Goal: Transaction & Acquisition: Purchase product/service

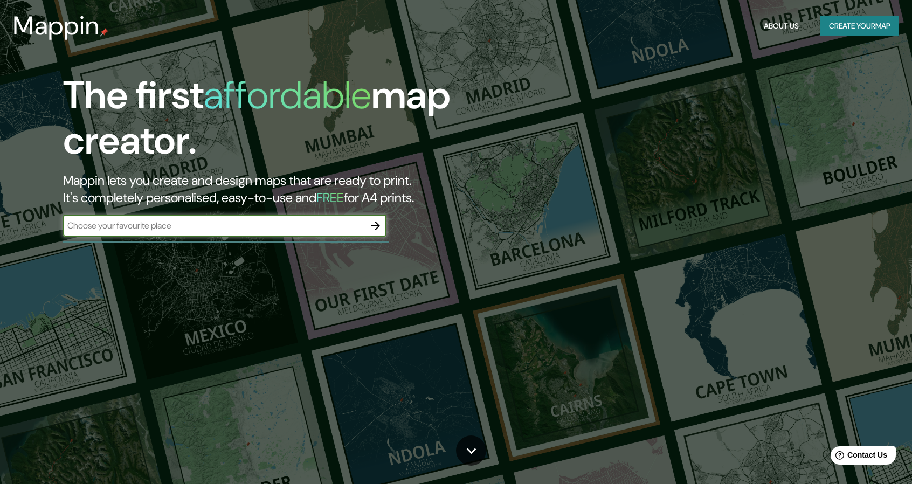
click at [269, 226] on input "text" at bounding box center [214, 225] width 302 height 12
click at [884, 23] on button "Create your map" at bounding box center [860, 26] width 79 height 20
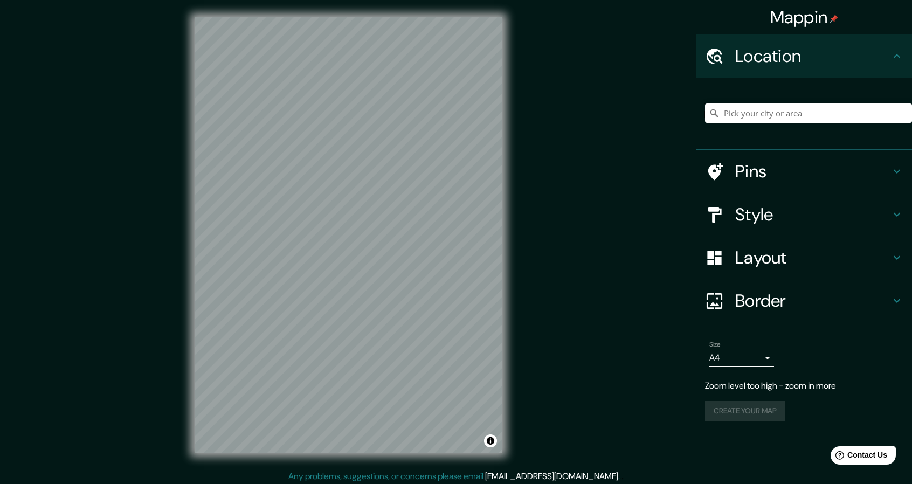
click at [769, 115] on input "Pick your city or area" at bounding box center [808, 113] width 207 height 19
click at [799, 108] on input "[STREET_ADDRESS][PERSON_NAME][PERSON_NAME]" at bounding box center [808, 113] width 207 height 19
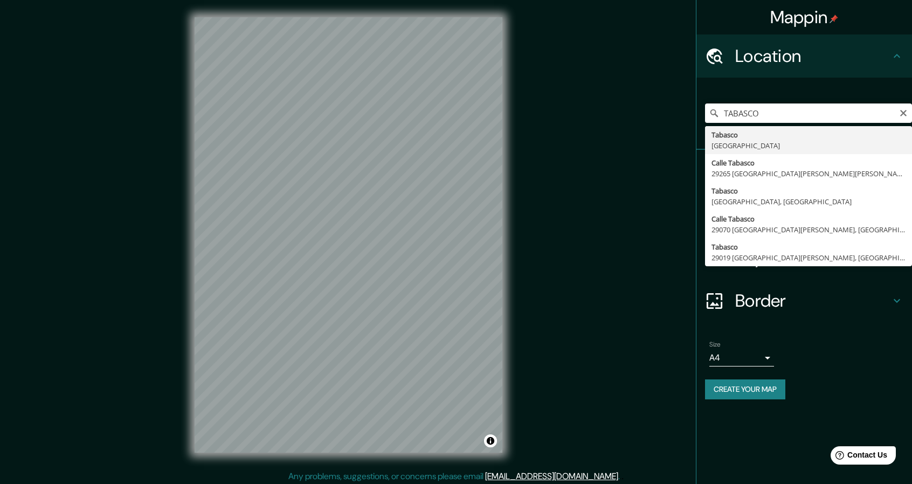
type input "Tabasco, [GEOGRAPHIC_DATA]"
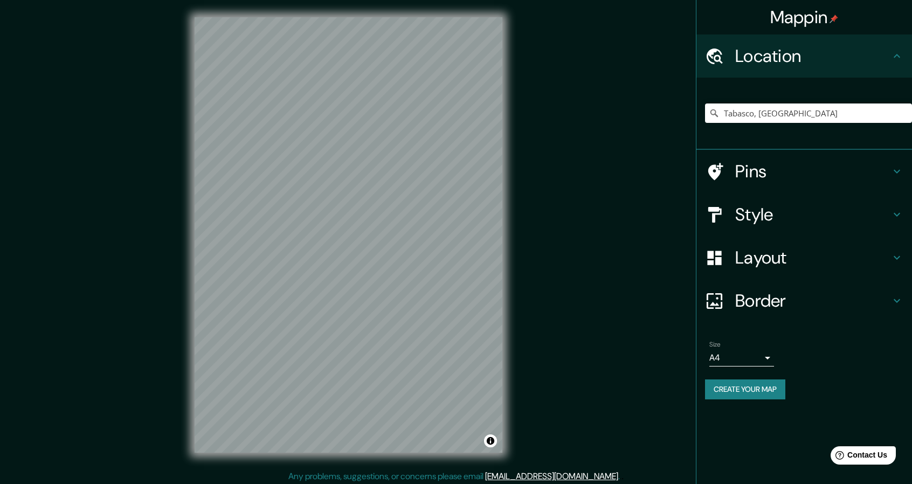
click at [757, 97] on div "Tabasco, [GEOGRAPHIC_DATA]" at bounding box center [808, 113] width 207 height 54
click at [831, 107] on input "Tabasco, [GEOGRAPHIC_DATA]" at bounding box center [808, 113] width 207 height 19
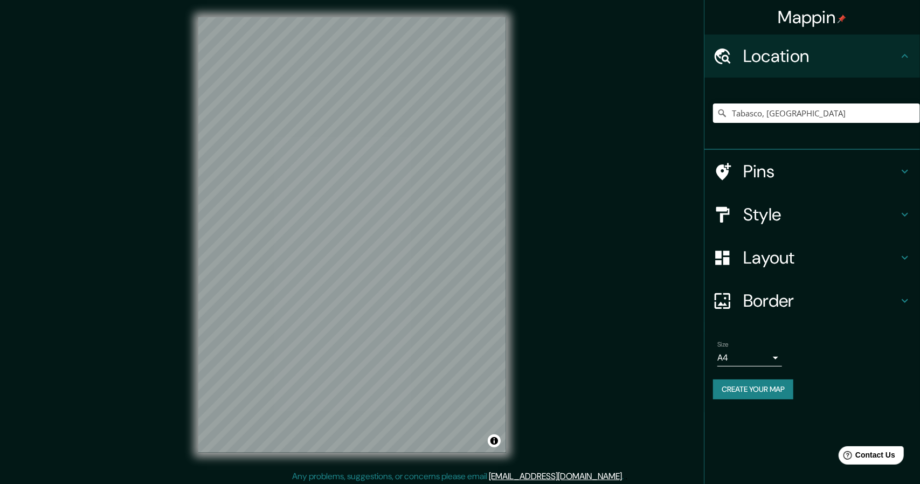
click at [743, 361] on body "Mappin Location [GEOGRAPHIC_DATA], [GEOGRAPHIC_DATA] Pins Style Layout Border C…" at bounding box center [460, 242] width 920 height 484
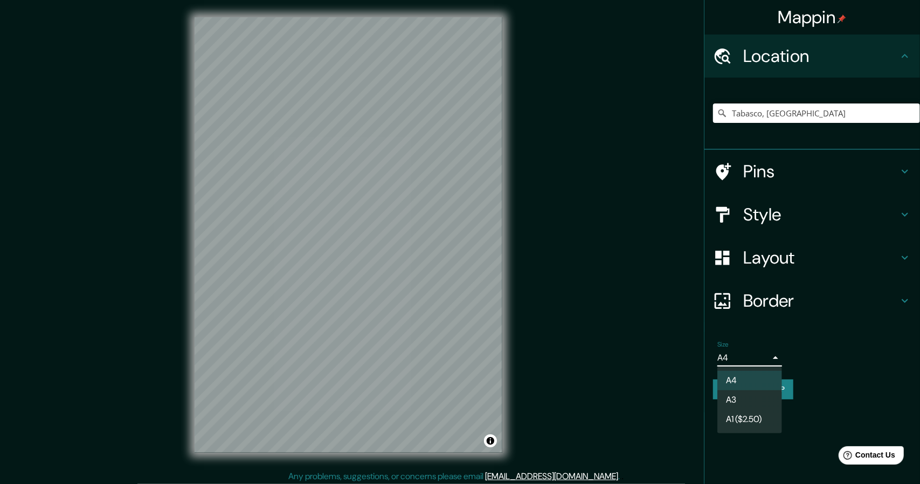
click at [746, 410] on li "A1 ($2.50)" at bounding box center [750, 419] width 65 height 19
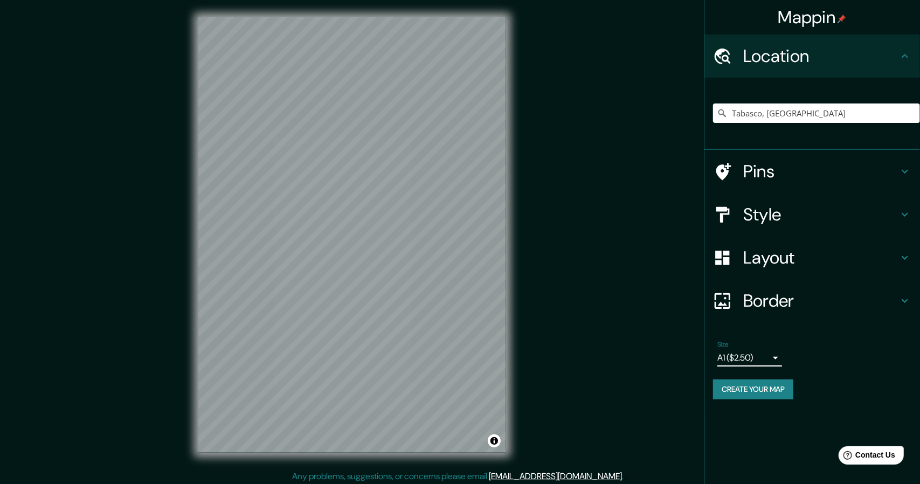
click at [749, 356] on body "Mappin Location [GEOGRAPHIC_DATA], [GEOGRAPHIC_DATA] Pins Style Layout Border C…" at bounding box center [460, 242] width 920 height 484
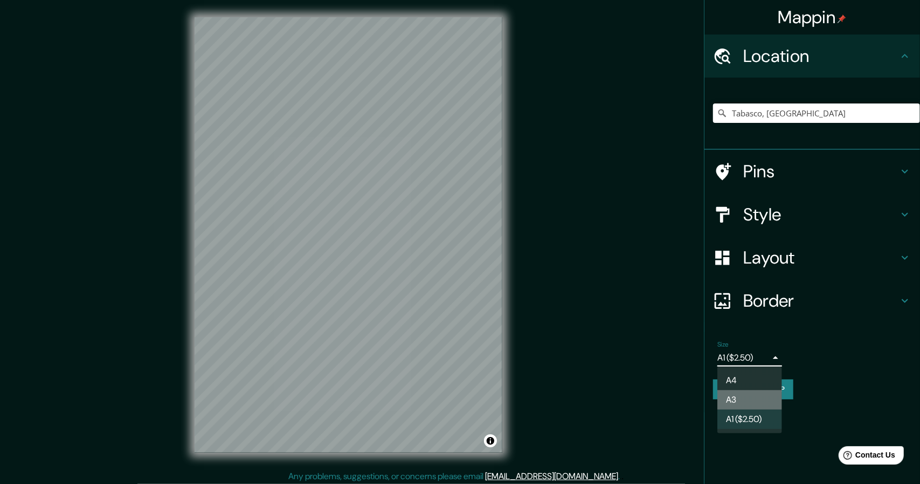
click at [747, 404] on li "A3" at bounding box center [750, 399] width 65 height 19
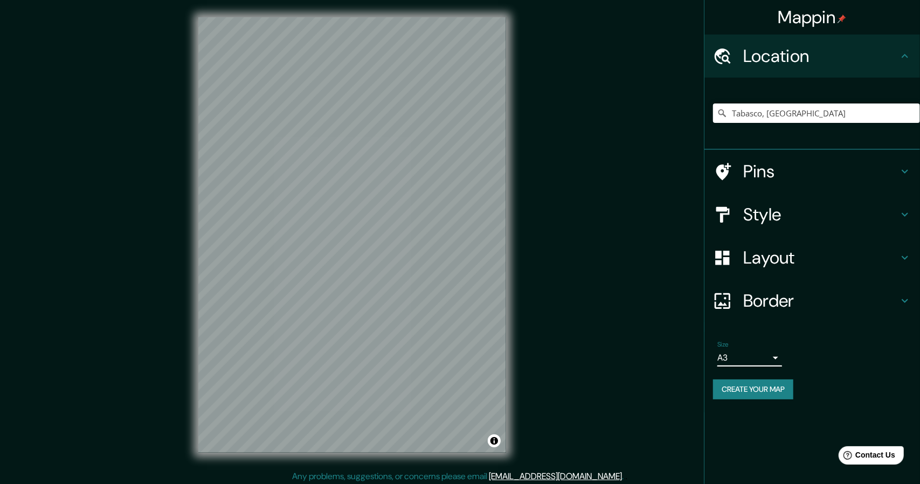
click at [740, 355] on body "Mappin Location [GEOGRAPHIC_DATA], [GEOGRAPHIC_DATA] Pins Style Layout Border C…" at bounding box center [460, 242] width 920 height 484
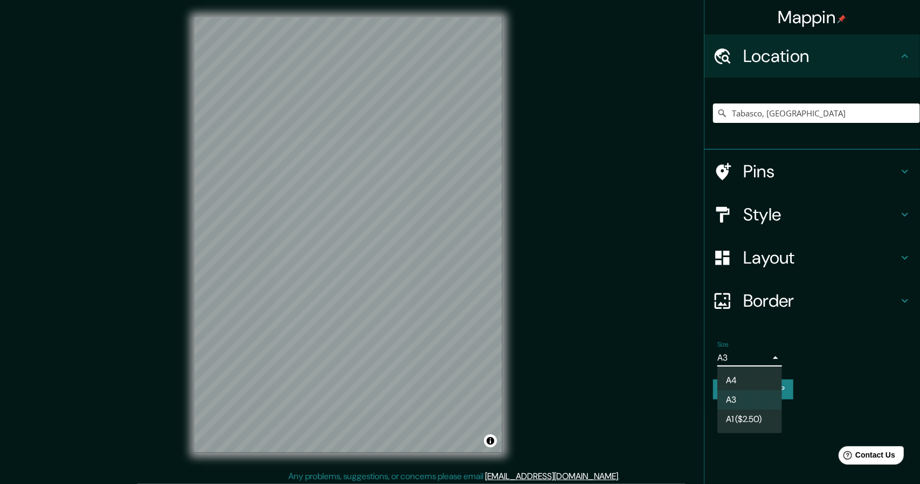
click at [741, 381] on li "A4" at bounding box center [750, 380] width 65 height 19
type input "single"
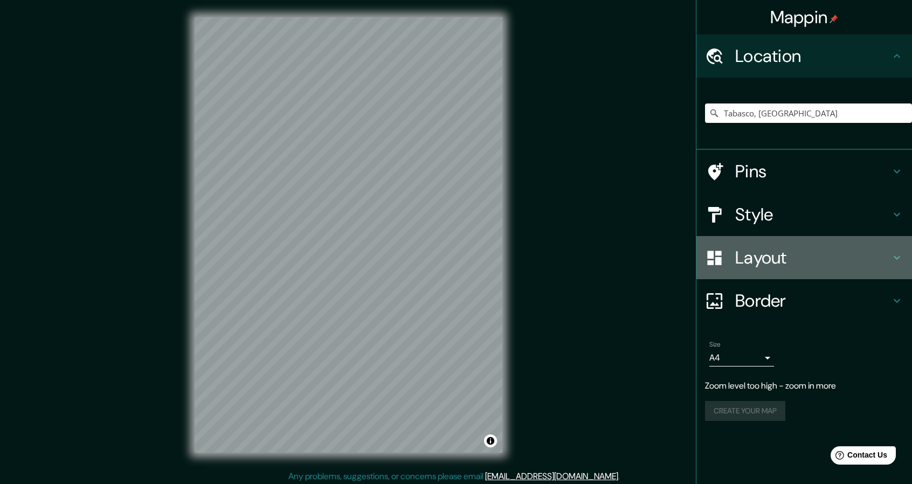
click at [746, 264] on h4 "Layout" at bounding box center [812, 258] width 155 height 22
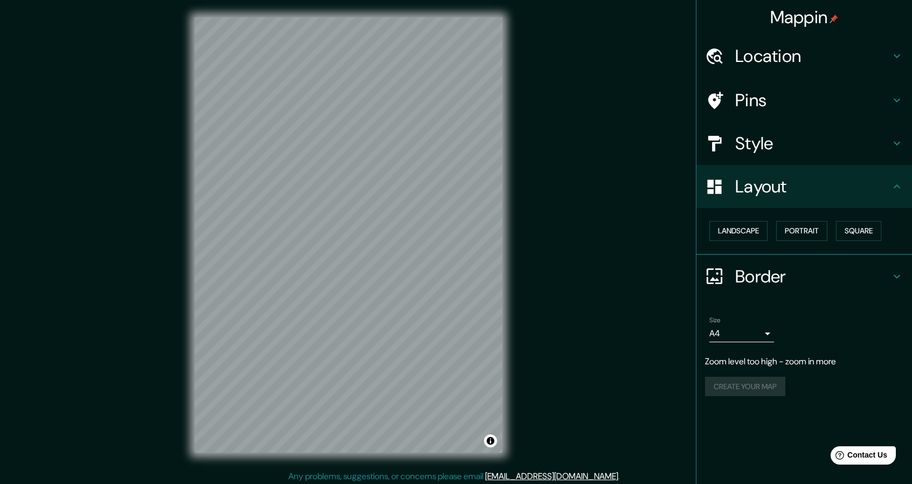
click at [751, 131] on div "Style" at bounding box center [805, 143] width 216 height 43
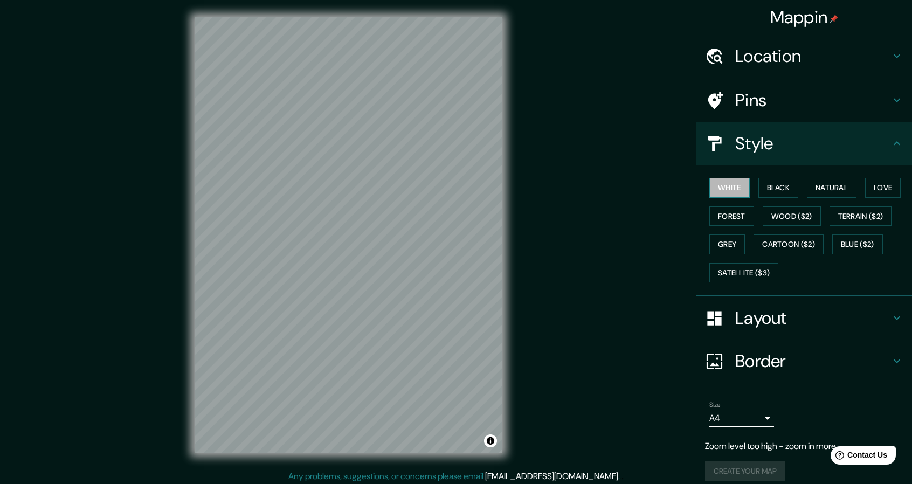
click at [720, 190] on button "White" at bounding box center [730, 188] width 40 height 20
click at [741, 443] on button "Create your map" at bounding box center [745, 450] width 80 height 20
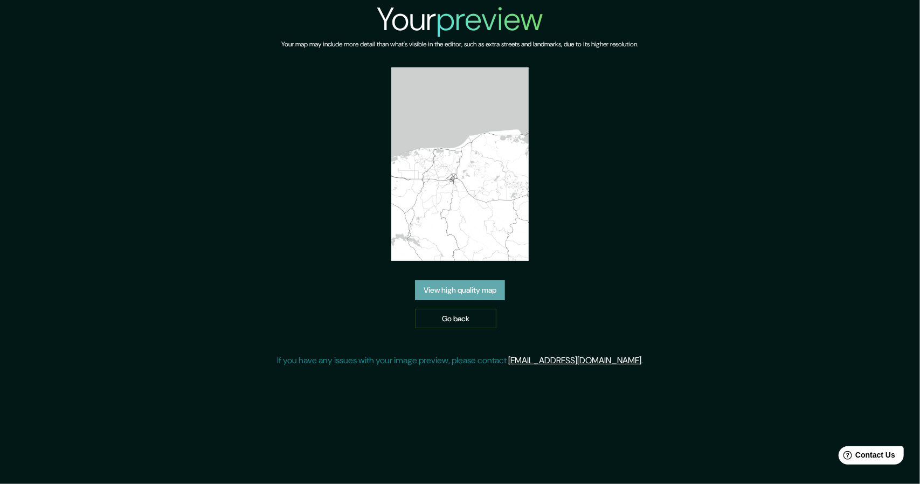
click at [457, 296] on link "View high quality map" at bounding box center [460, 290] width 90 height 20
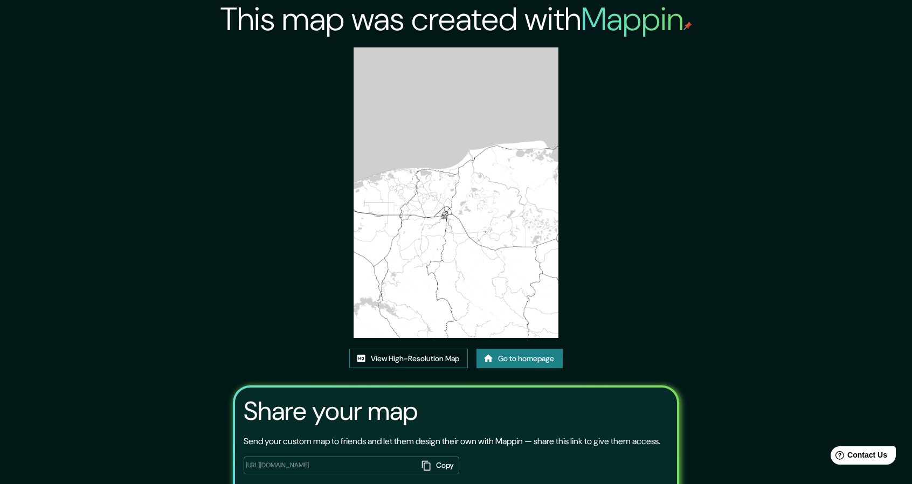
click at [404, 360] on link "View High-Resolution Map" at bounding box center [408, 359] width 119 height 20
